Goal: Task Accomplishment & Management: Use online tool/utility

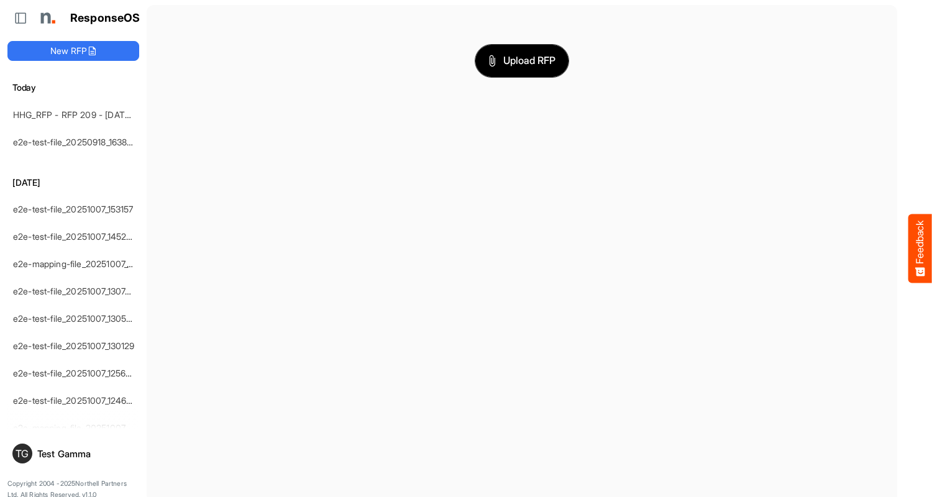
click at [522, 60] on span "Upload RFP" at bounding box center [522, 61] width 67 height 16
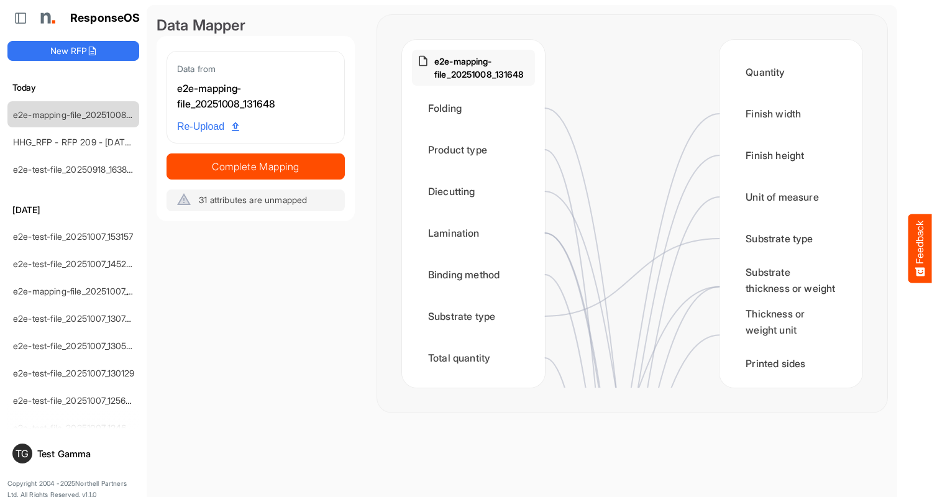
click at [477, 108] on div "Folding" at bounding box center [473, 108] width 123 height 39
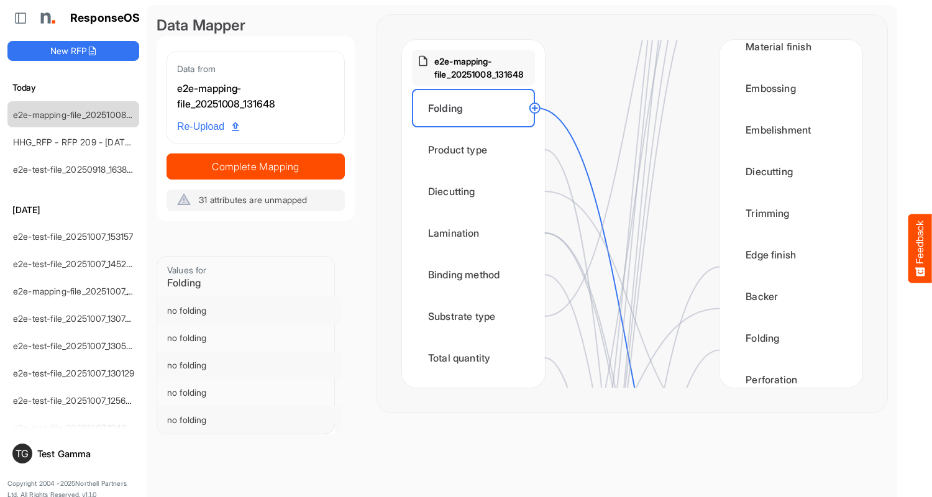
scroll to position [746, 0]
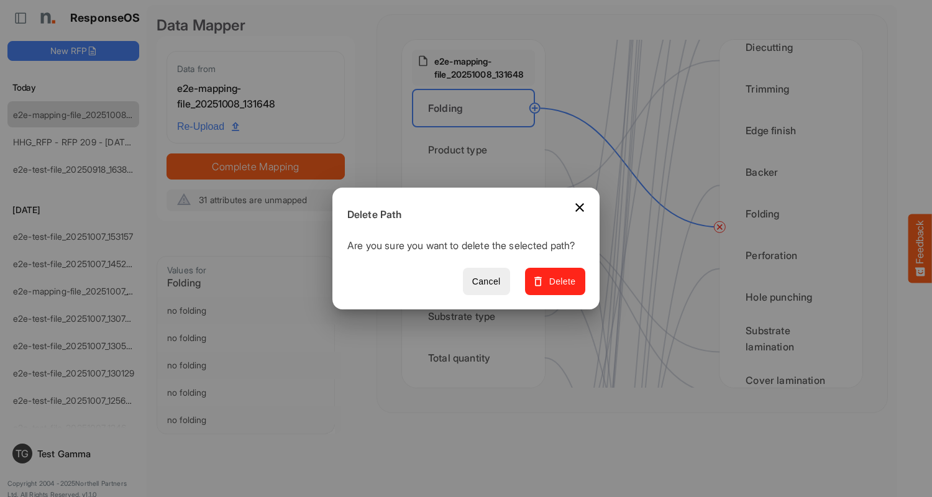
click at [559, 288] on span "Delete" at bounding box center [556, 282] width 42 height 16
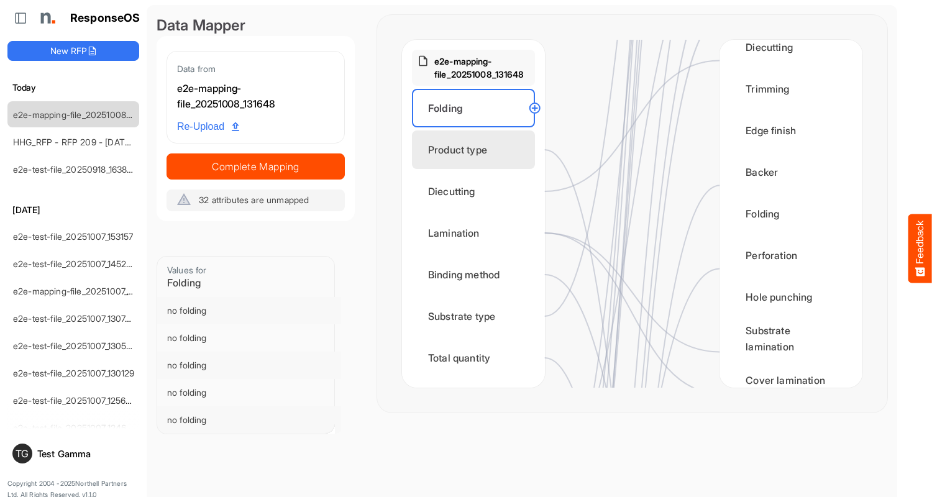
click at [477, 150] on div "Product type" at bounding box center [473, 150] width 123 height 39
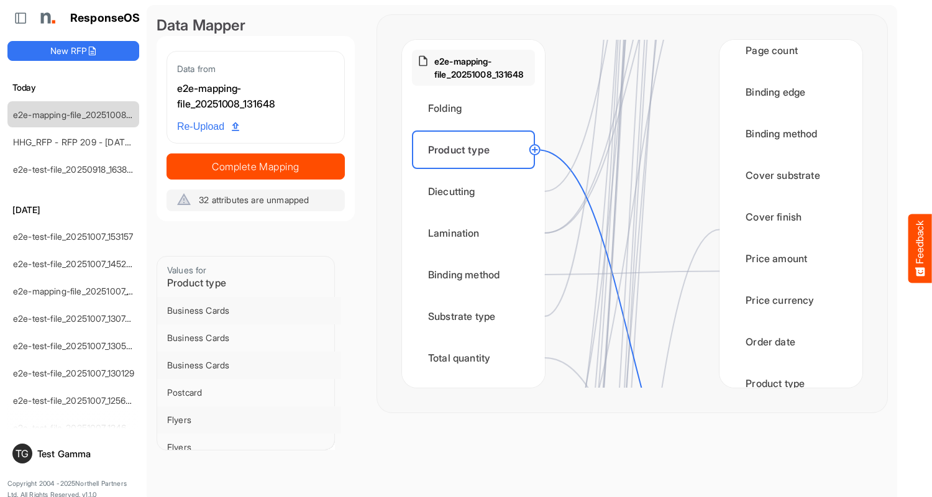
scroll to position [1492, 0]
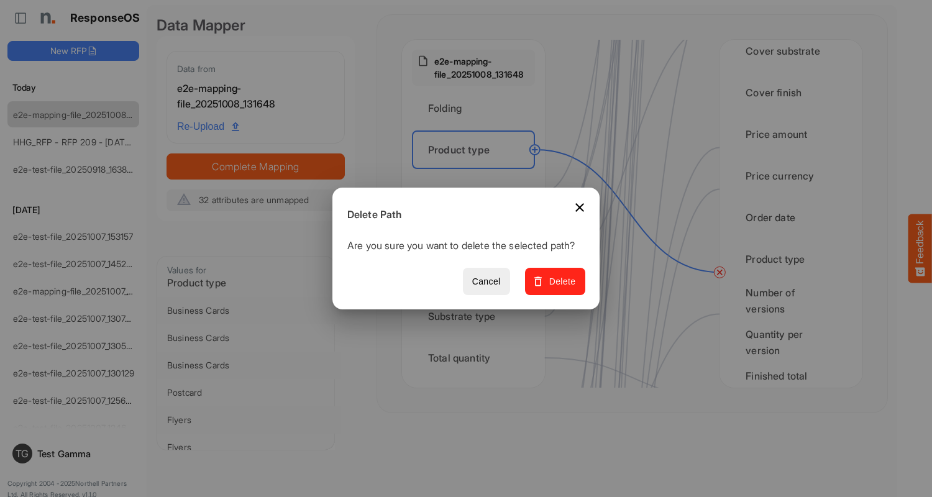
click at [559, 288] on span "Delete" at bounding box center [556, 282] width 42 height 16
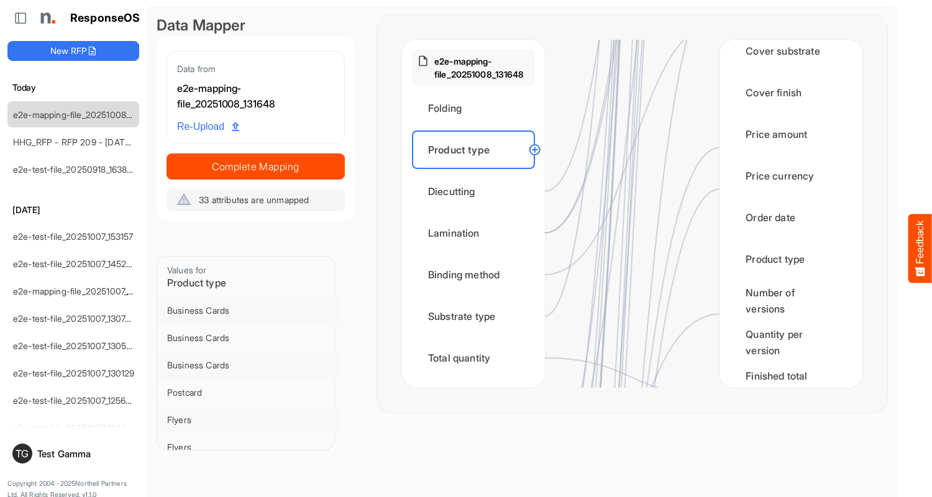
click at [477, 191] on div "Diecutting" at bounding box center [473, 191] width 123 height 39
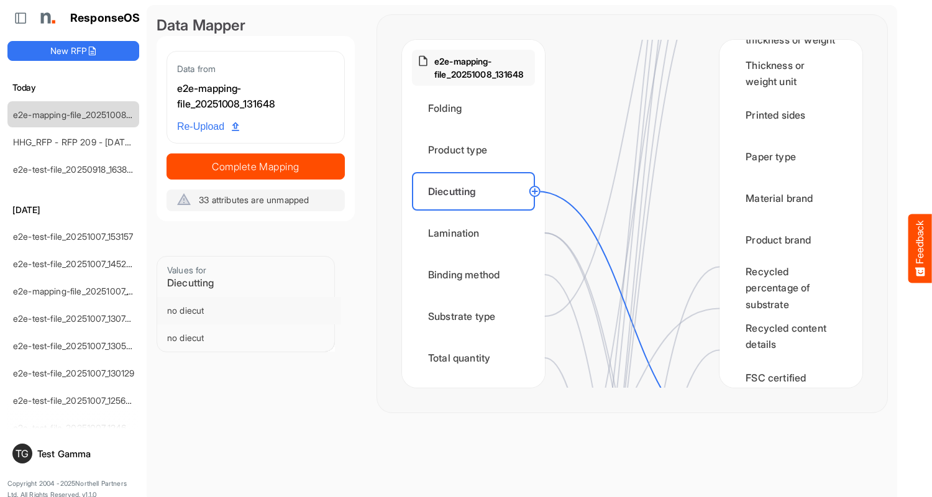
scroll to position [622, 0]
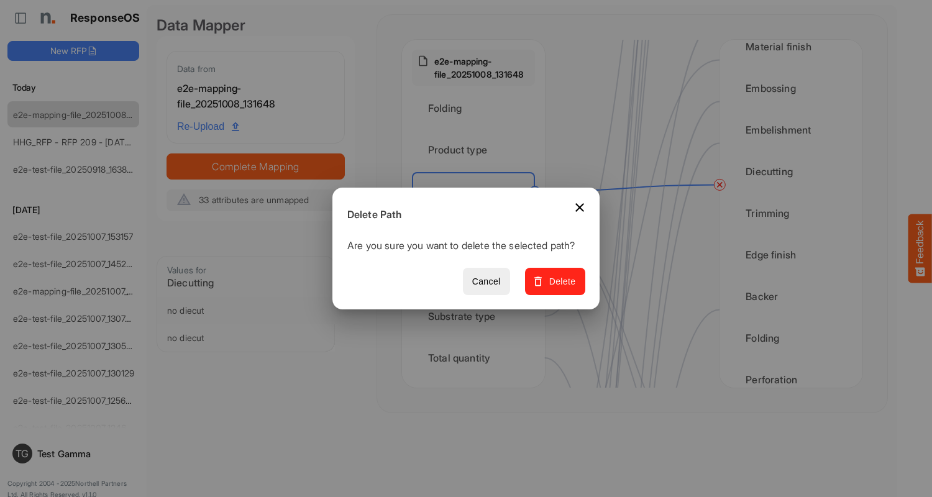
click at [559, 288] on span "Delete" at bounding box center [556, 282] width 42 height 16
click at [477, 233] on div "Lamination" at bounding box center [473, 233] width 123 height 39
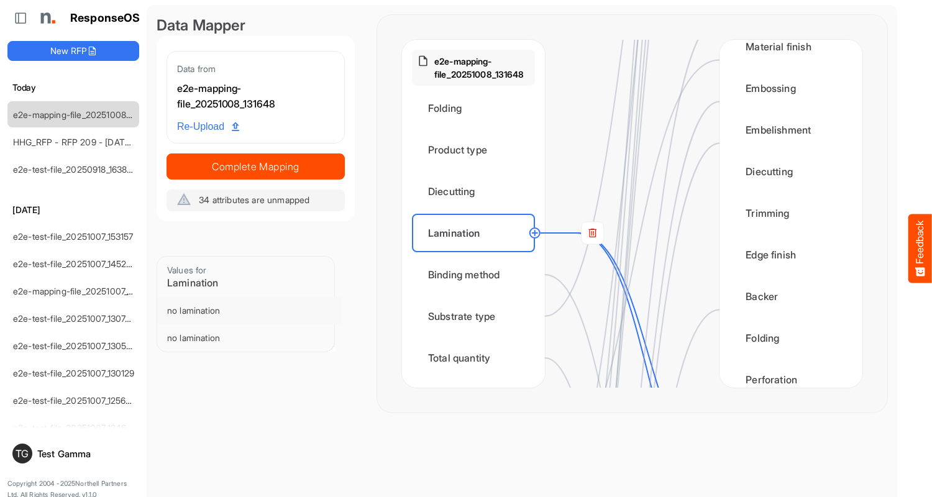
click at [592, 233] on rect at bounding box center [593, 233] width 22 height 22
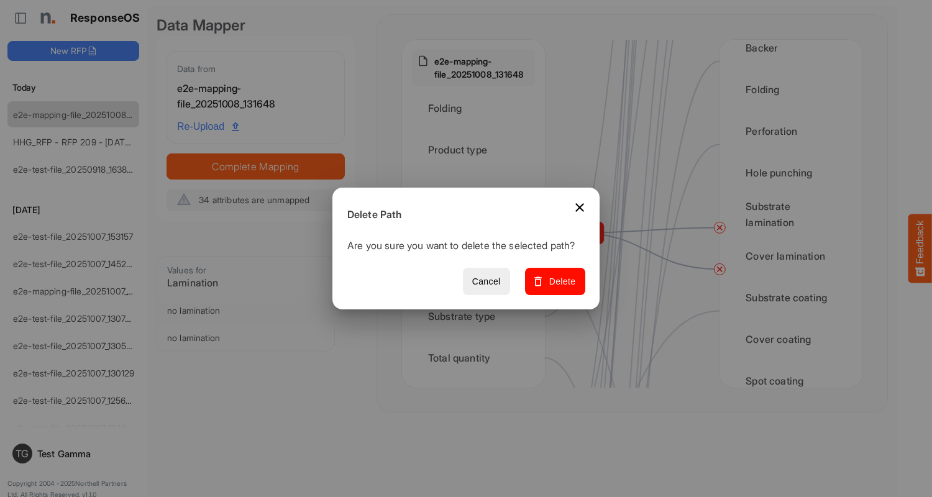
click at [559, 288] on span "Delete" at bounding box center [556, 282] width 42 height 16
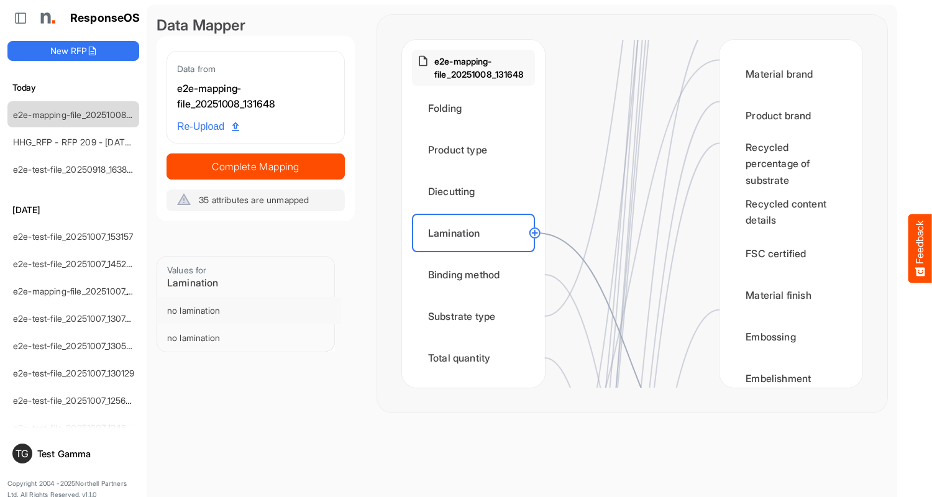
scroll to position [746, 0]
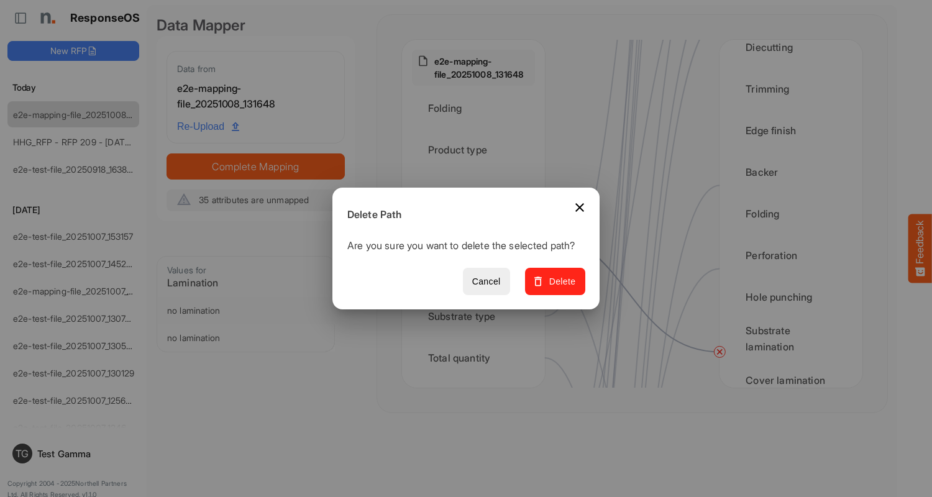
click at [559, 288] on span "Delete" at bounding box center [556, 282] width 42 height 16
click at [477, 275] on div "Binding method" at bounding box center [473, 274] width 123 height 39
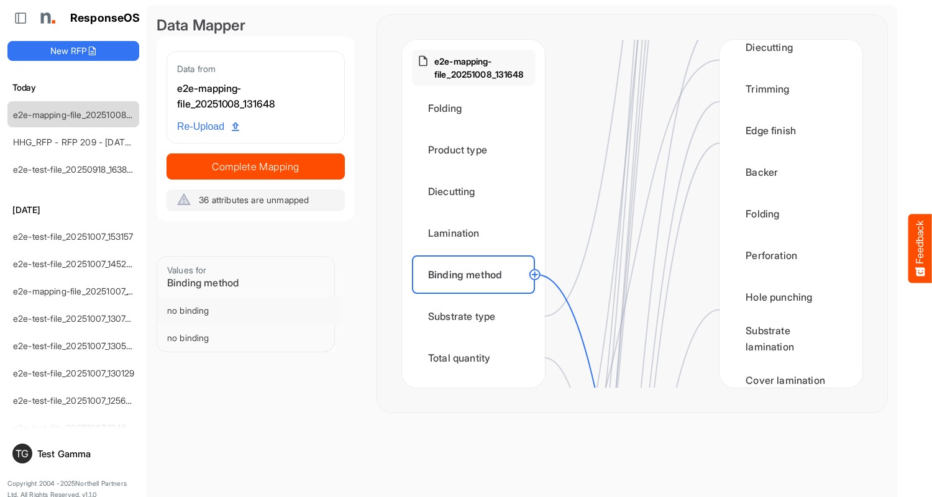
scroll to position [1243, 0]
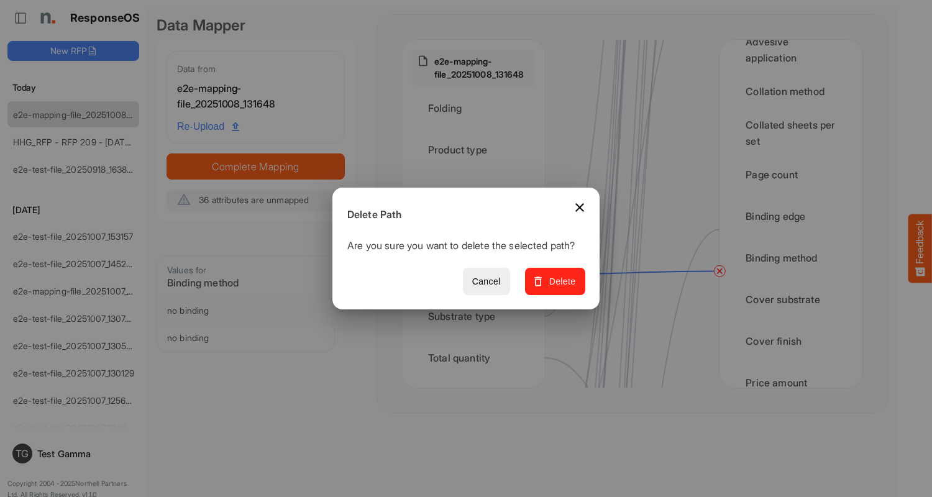
click at [559, 288] on span "Delete" at bounding box center [556, 282] width 42 height 16
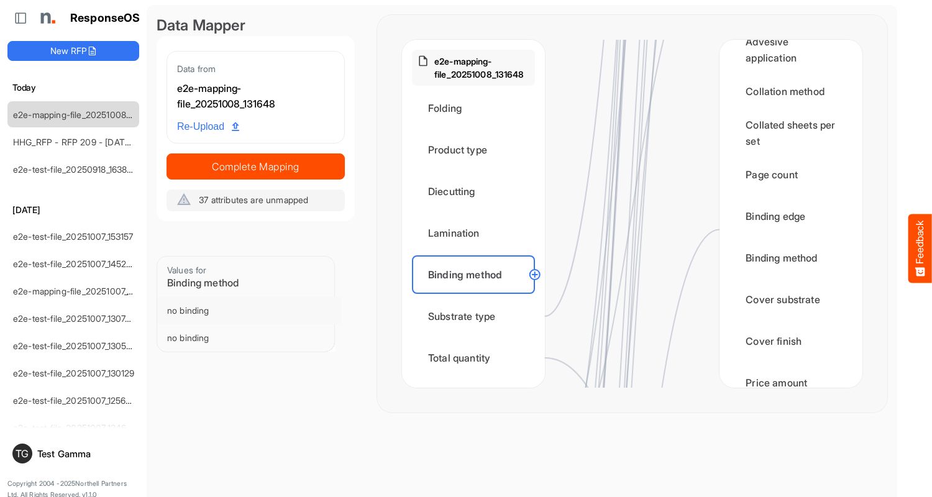
click at [477, 316] on div "Substrate type" at bounding box center [473, 316] width 123 height 39
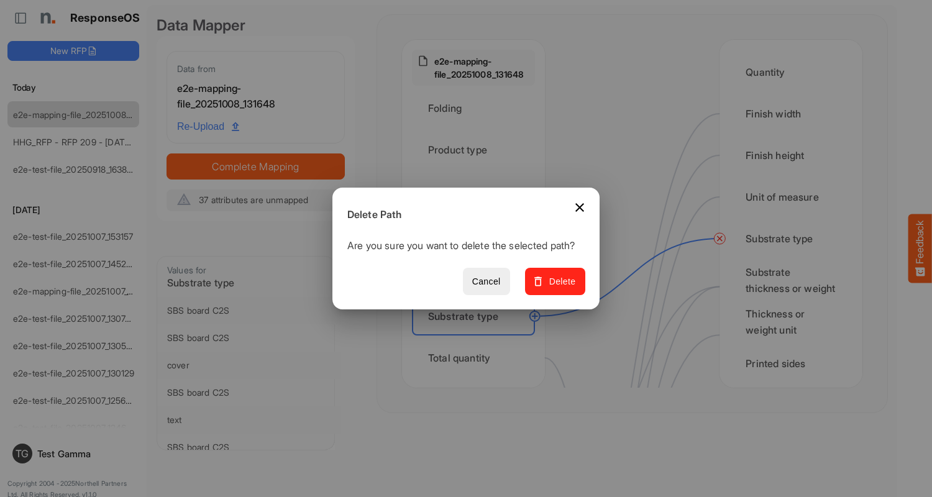
click at [559, 288] on span "Delete" at bounding box center [556, 282] width 42 height 16
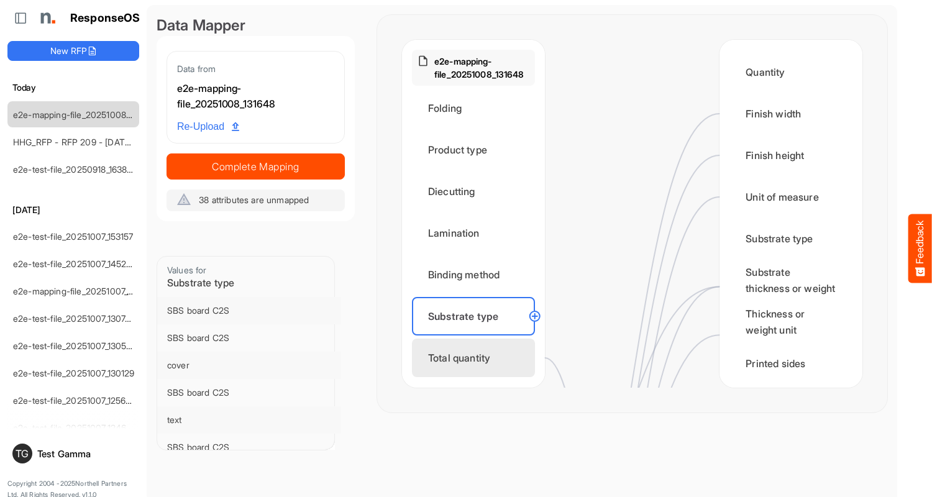
click at [477, 358] on div "Total quantity" at bounding box center [473, 358] width 123 height 39
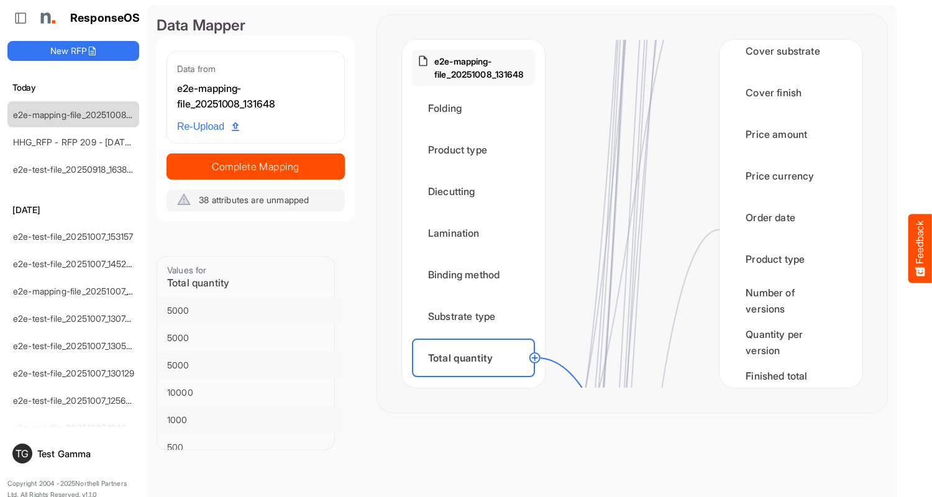
scroll to position [1740, 0]
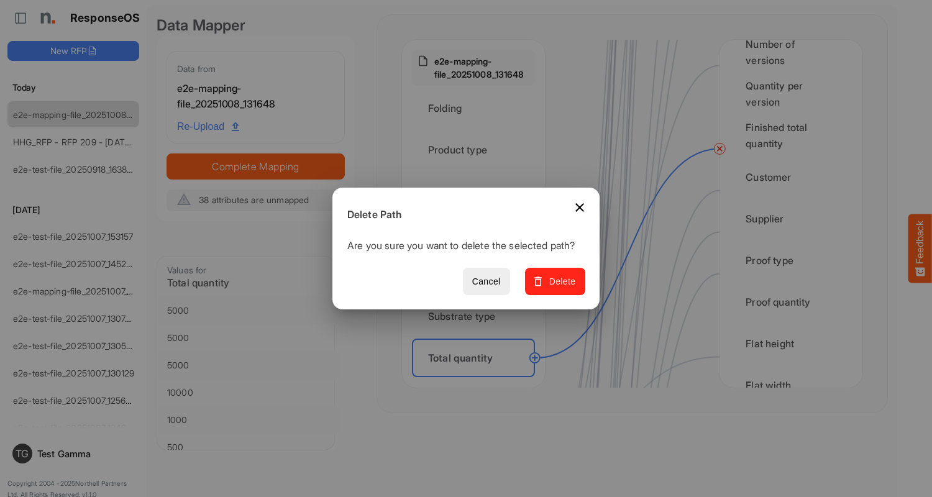
click at [559, 288] on span "Delete" at bounding box center [556, 282] width 42 height 16
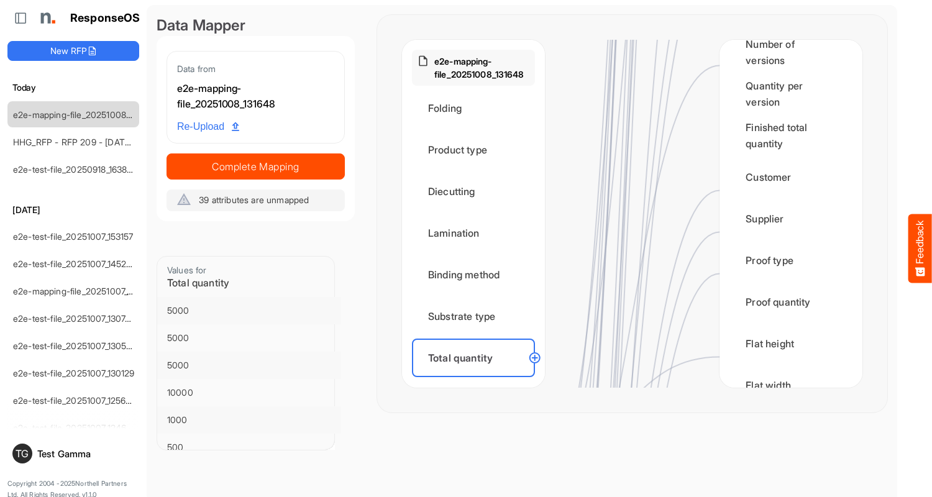
click at [477, 380] on div "Flat size width" at bounding box center [473, 399] width 123 height 39
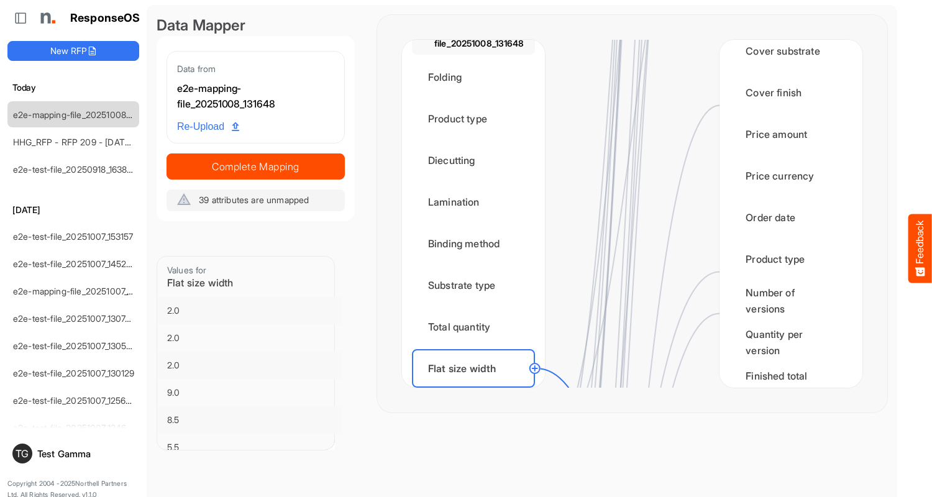
scroll to position [1865, 0]
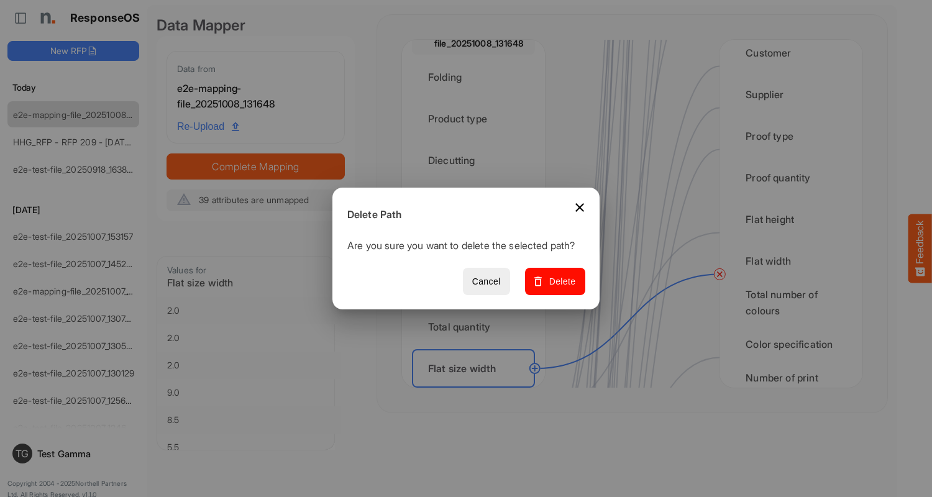
click at [559, 288] on span "Delete" at bounding box center [556, 282] width 42 height 16
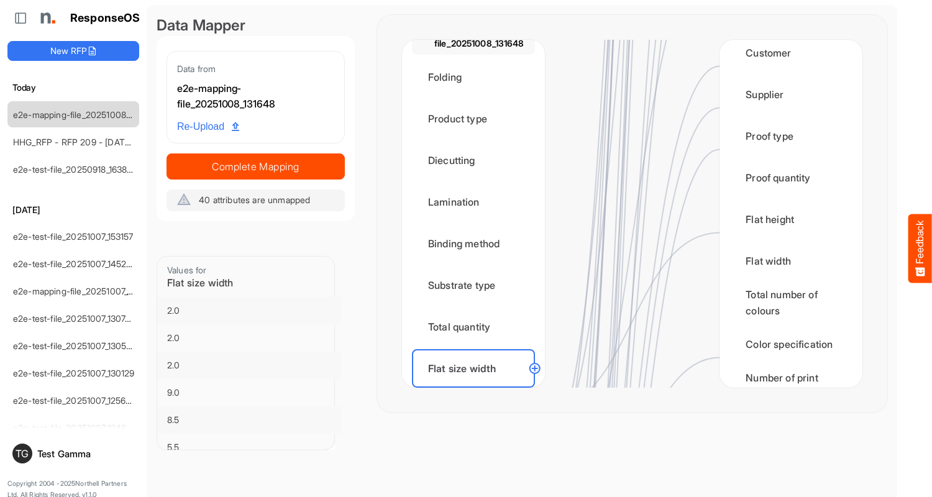
click at [477, 391] on div "Flat size height" at bounding box center [473, 410] width 123 height 39
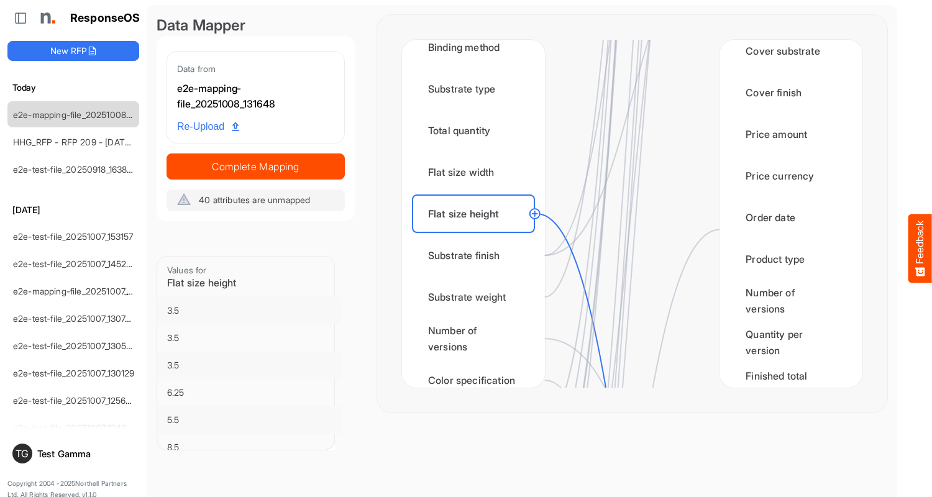
scroll to position [1740, 0]
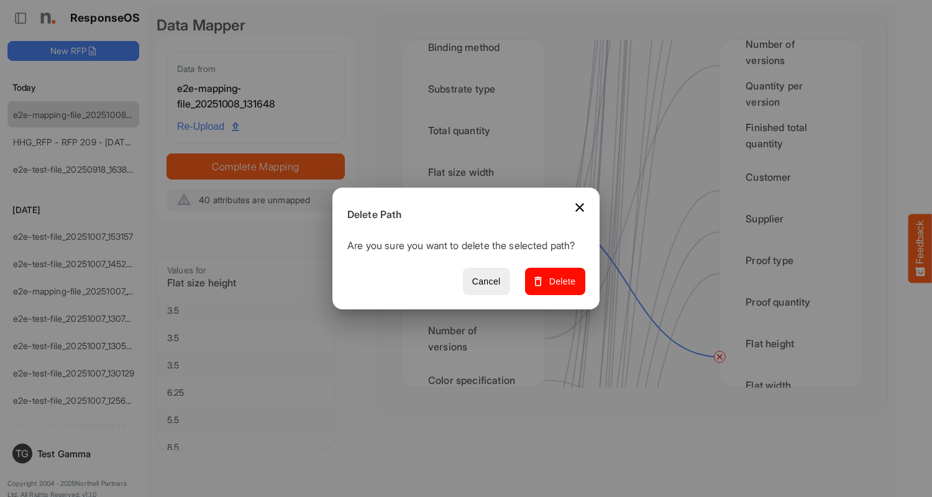
click at [559, 288] on span "Delete" at bounding box center [556, 282] width 42 height 16
click at [477, 255] on div "Substrate finish" at bounding box center [473, 255] width 123 height 39
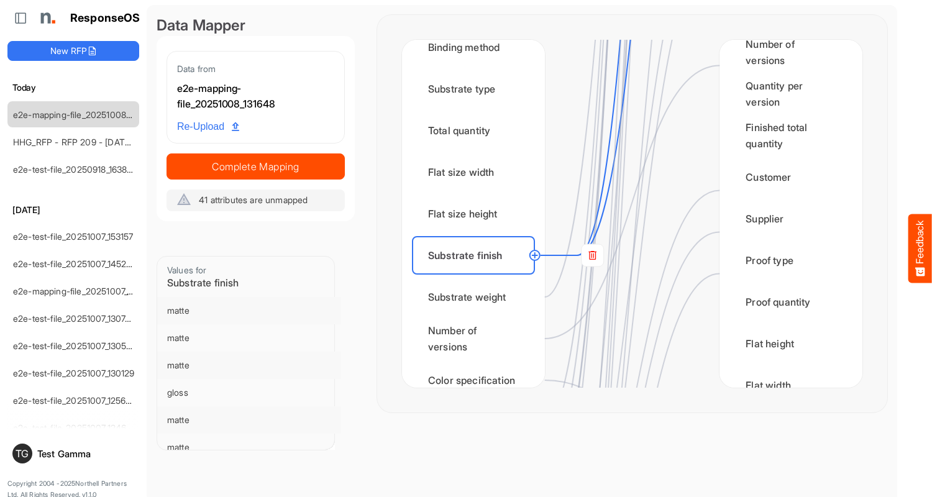
click at [592, 255] on rect at bounding box center [593, 255] width 22 height 22
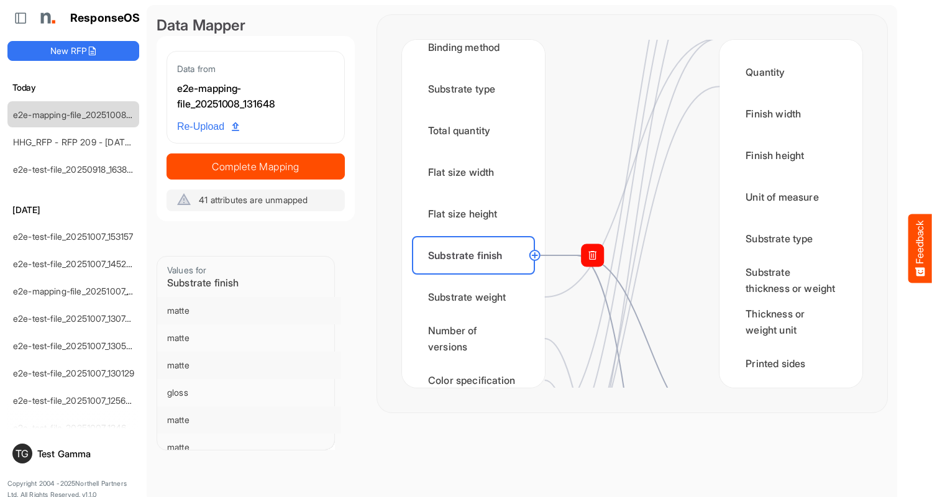
scroll to position [373, 0]
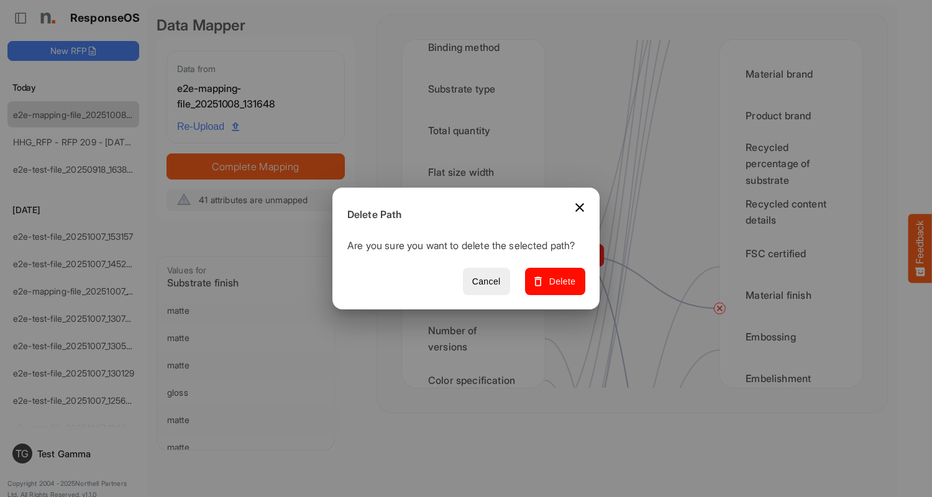
click at [559, 288] on span "Delete" at bounding box center [556, 282] width 42 height 16
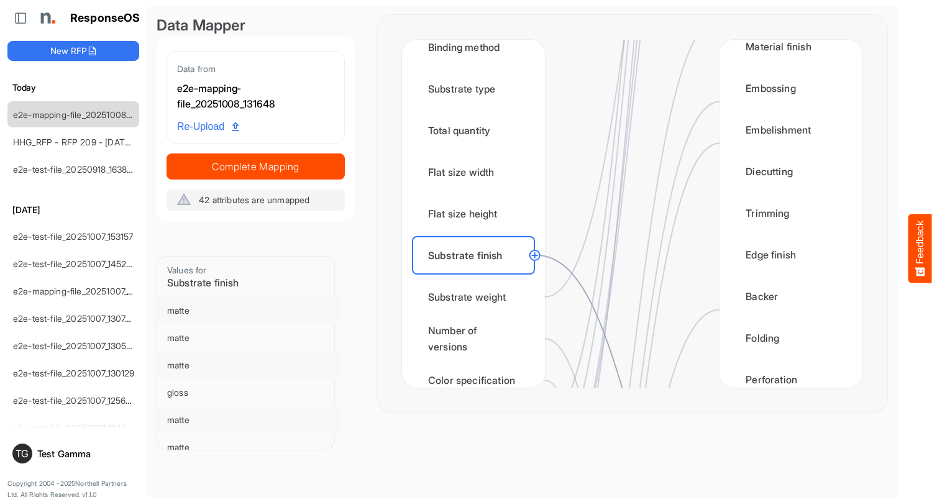
scroll to position [870, 0]
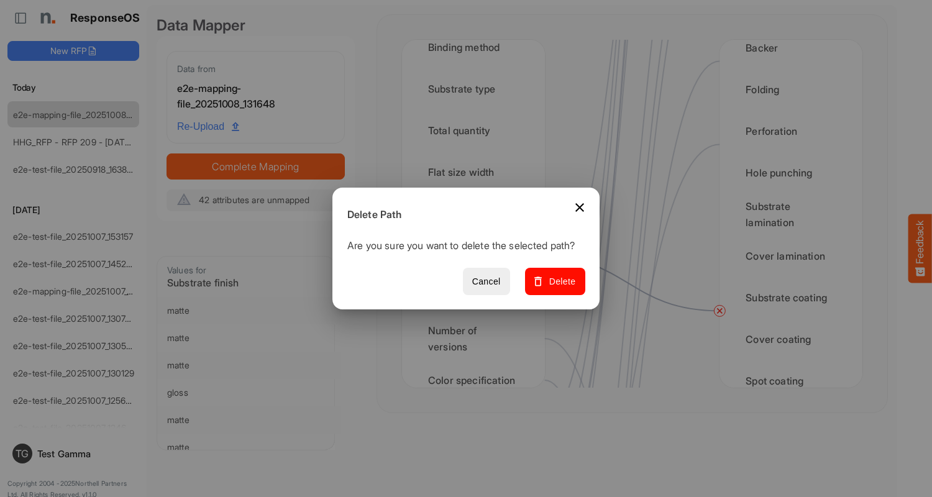
click at [559, 288] on span "Delete" at bounding box center [556, 282] width 42 height 16
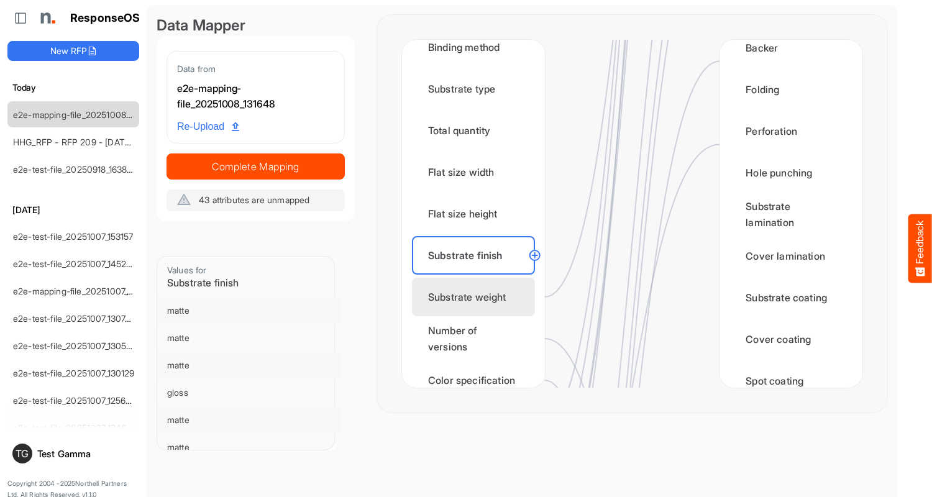
click at [477, 297] on div "Substrate weight" at bounding box center [473, 297] width 123 height 39
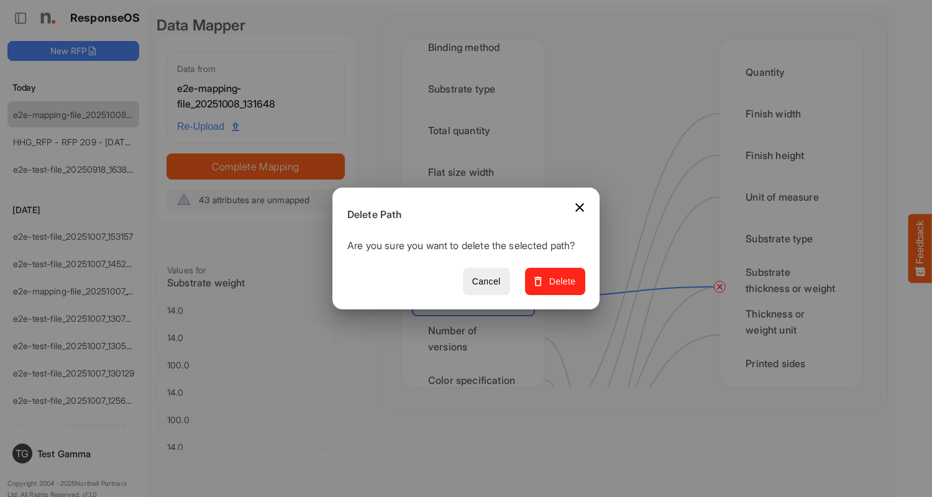
click at [559, 288] on span "Delete" at bounding box center [556, 282] width 42 height 16
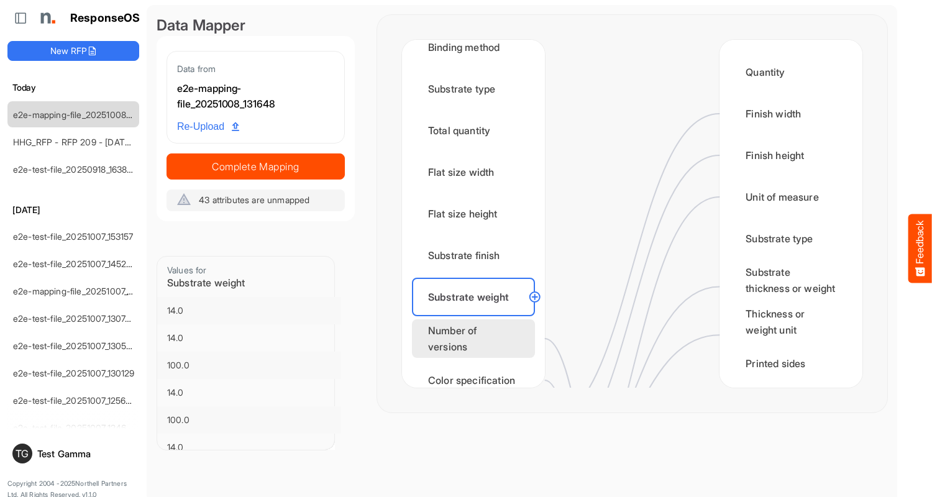
click at [477, 339] on div "Number of versions" at bounding box center [473, 338] width 123 height 39
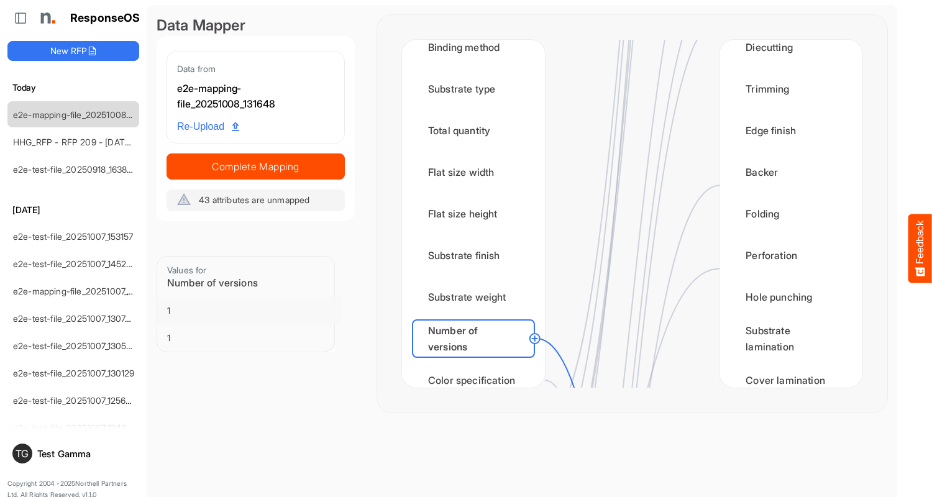
scroll to position [1492, 0]
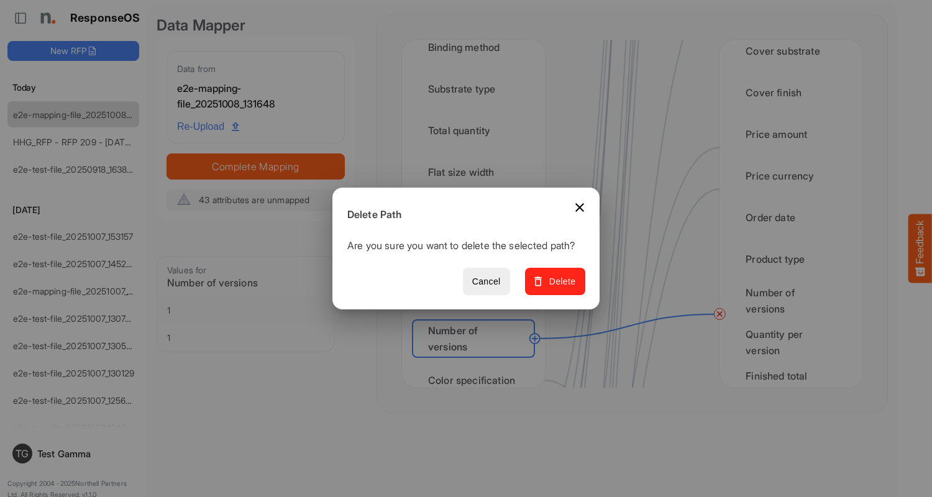
click at [559, 288] on span "Delete" at bounding box center [556, 282] width 42 height 16
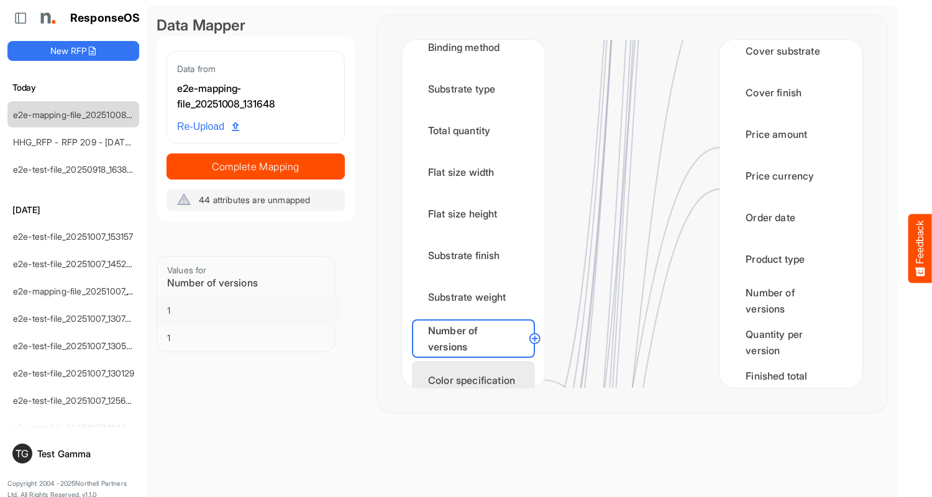
click at [477, 369] on div "Color specification" at bounding box center [473, 380] width 123 height 39
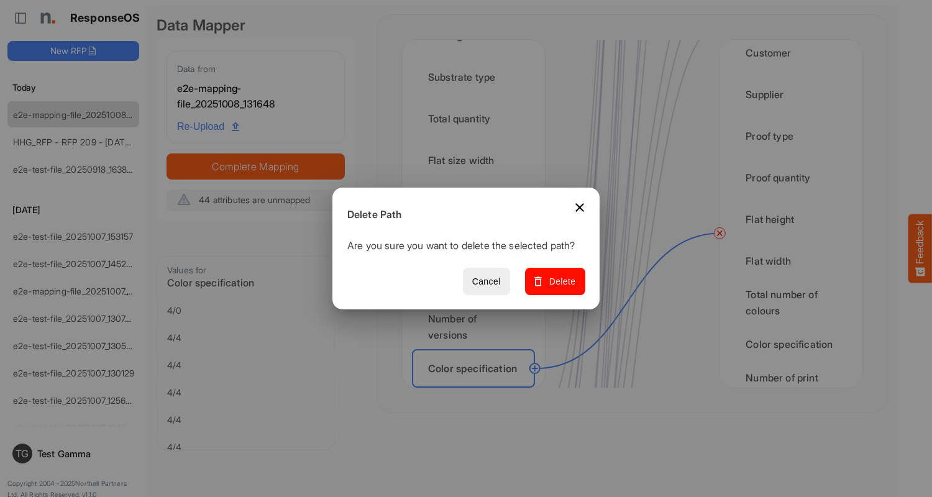
scroll to position [1989, 0]
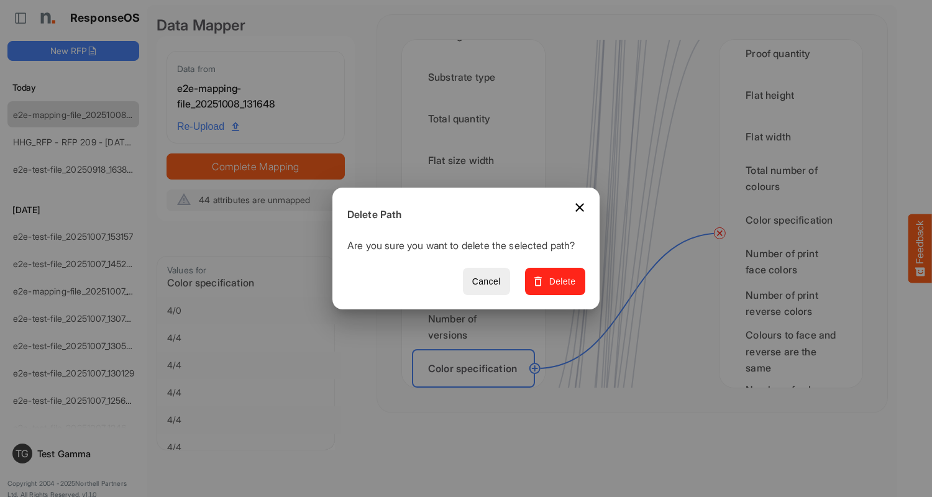
click at [559, 288] on span "Delete" at bounding box center [556, 282] width 42 height 16
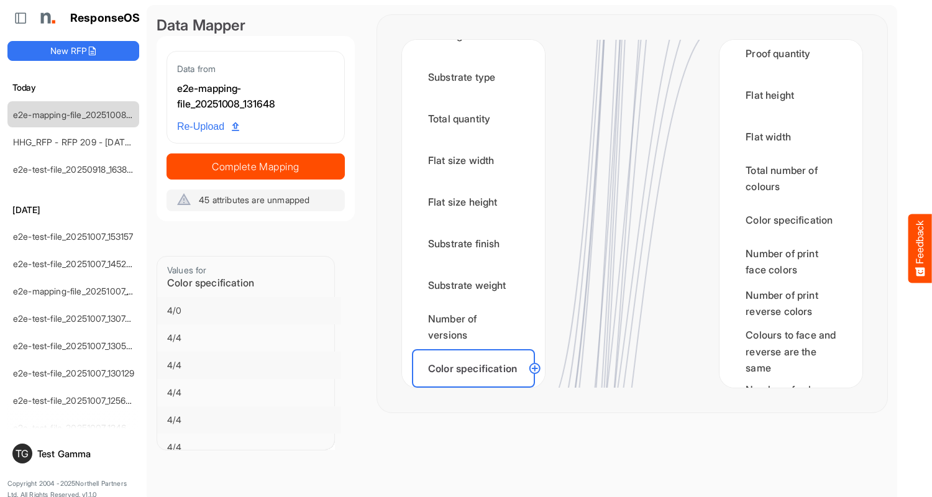
click at [477, 391] on div "Finished size width" at bounding box center [473, 410] width 123 height 39
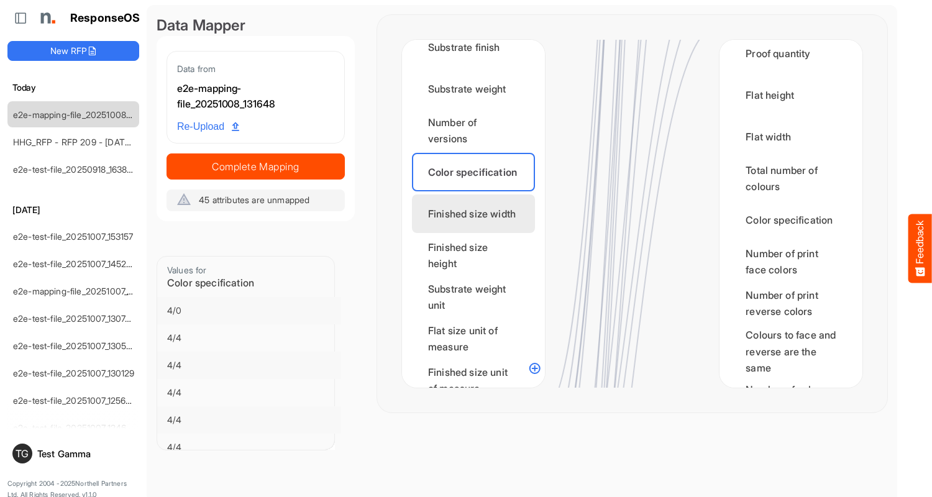
scroll to position [0, 0]
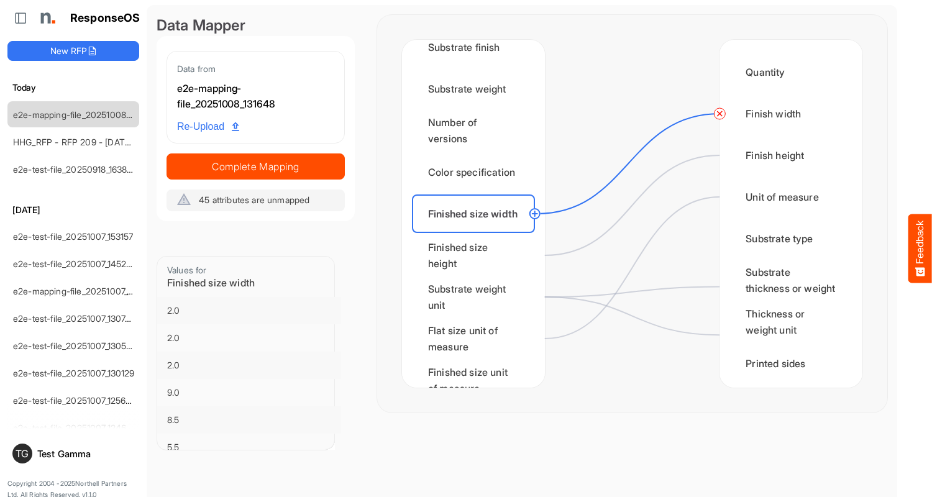
click at [720, 114] on circle at bounding box center [719, 113] width 15 height 15
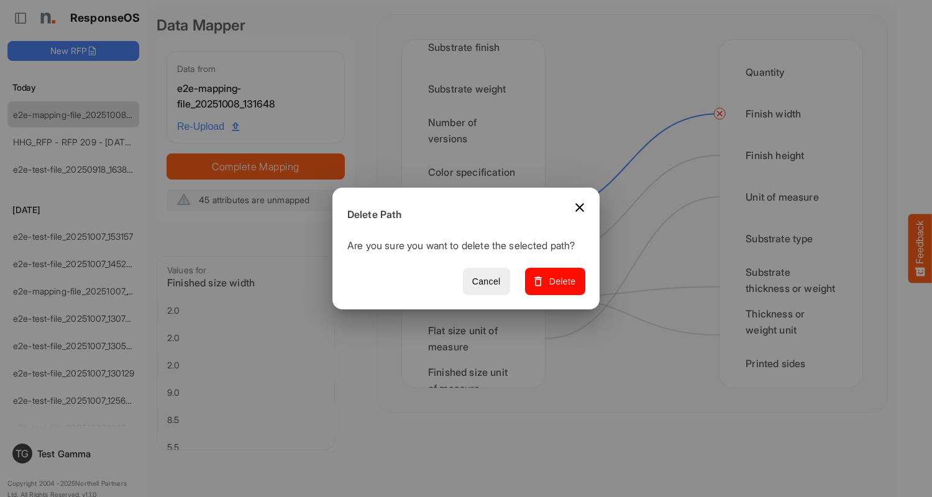
click at [559, 288] on span "Delete" at bounding box center [556, 282] width 42 height 16
click at [477, 255] on div "Finished size height" at bounding box center [473, 255] width 123 height 39
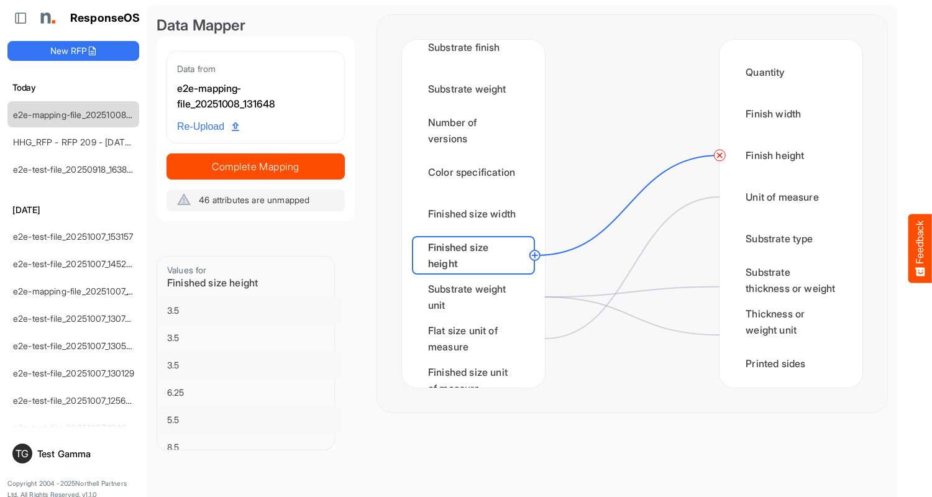
click at [720, 155] on circle at bounding box center [719, 155] width 15 height 15
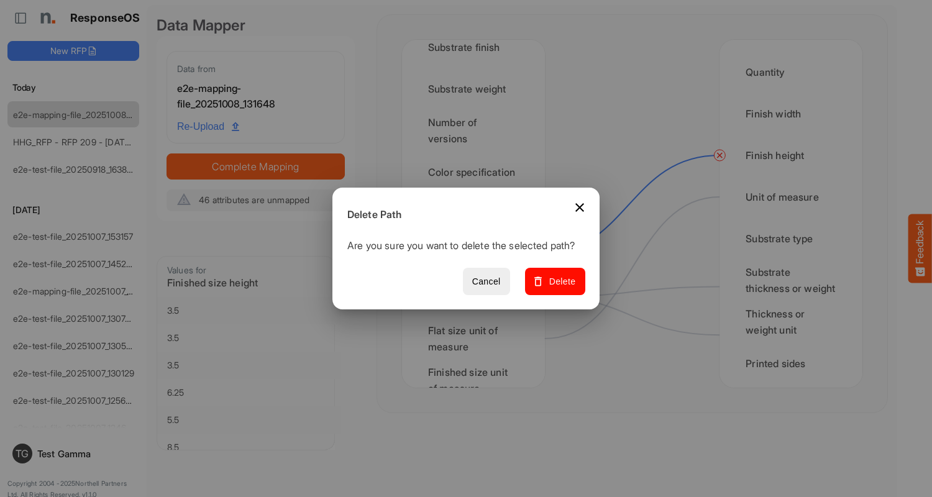
click at [559, 288] on span "Delete" at bounding box center [556, 282] width 42 height 16
click at [477, 297] on div "Substrate weight unit" at bounding box center [473, 297] width 123 height 39
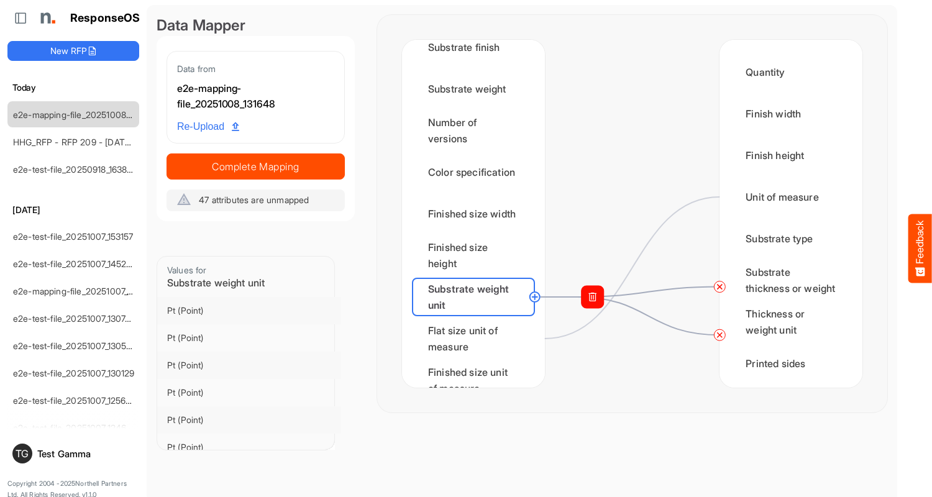
click at [720, 287] on circle at bounding box center [719, 287] width 15 height 15
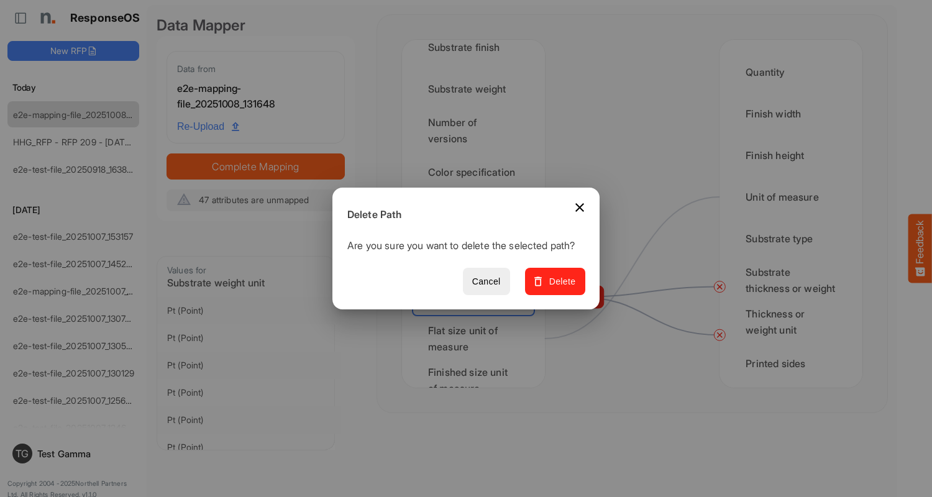
click at [559, 288] on span "Delete" at bounding box center [556, 282] width 42 height 16
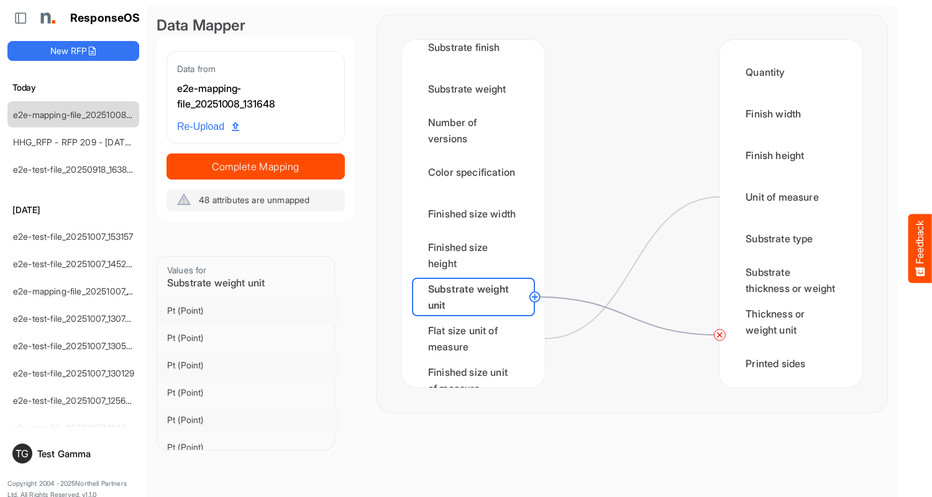
click at [720, 335] on circle at bounding box center [719, 335] width 15 height 15
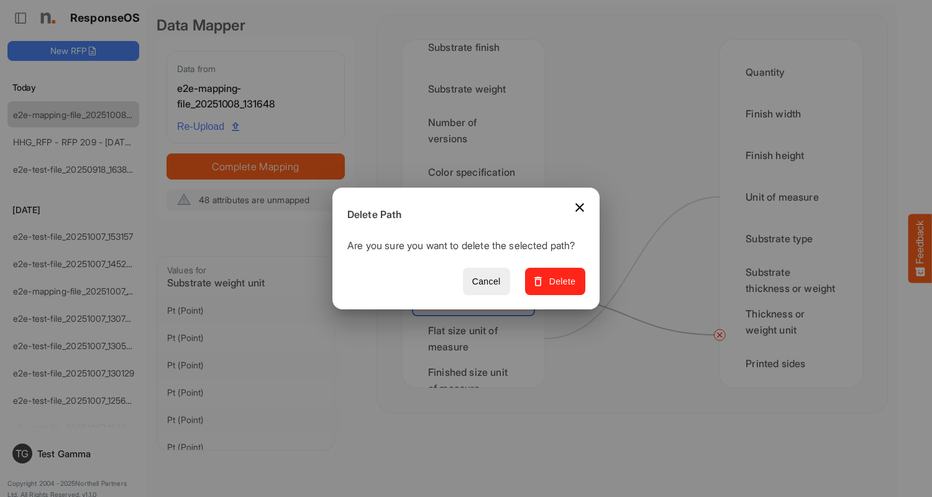
click at [559, 288] on span "Delete" at bounding box center [556, 282] width 42 height 16
click at [477, 339] on div "Flat size unit of measure" at bounding box center [473, 338] width 123 height 39
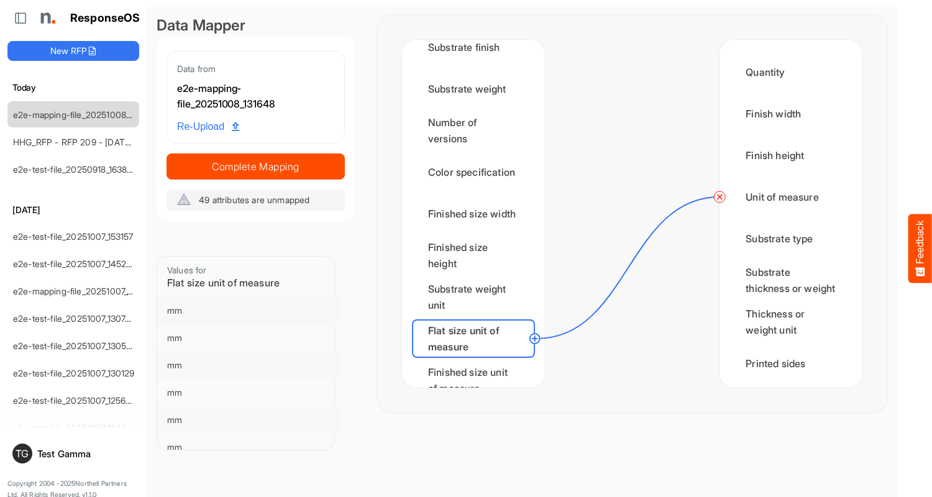
click at [720, 197] on circle at bounding box center [719, 197] width 15 height 15
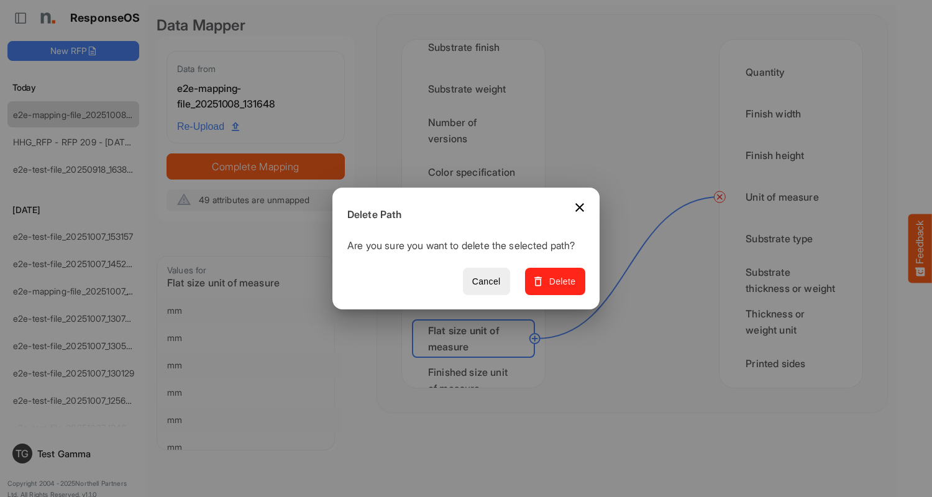
click at [559, 288] on span "Delete" at bounding box center [556, 282] width 42 height 16
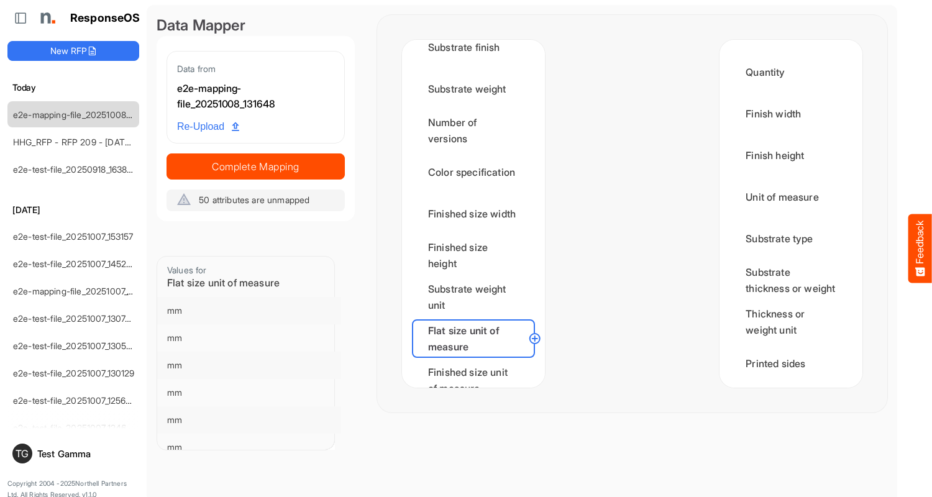
click at [477, 369] on div "Finished size unit of measure" at bounding box center [473, 380] width 123 height 39
click at [477, 403] on div "Min CPP" at bounding box center [473, 422] width 123 height 39
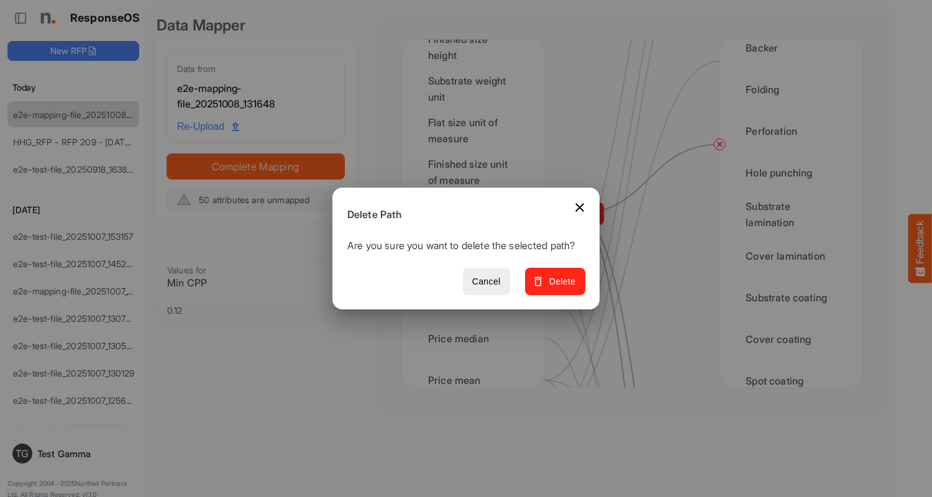
click at [559, 288] on span "Delete" at bounding box center [556, 282] width 42 height 16
